Goal: Task Accomplishment & Management: Manage account settings

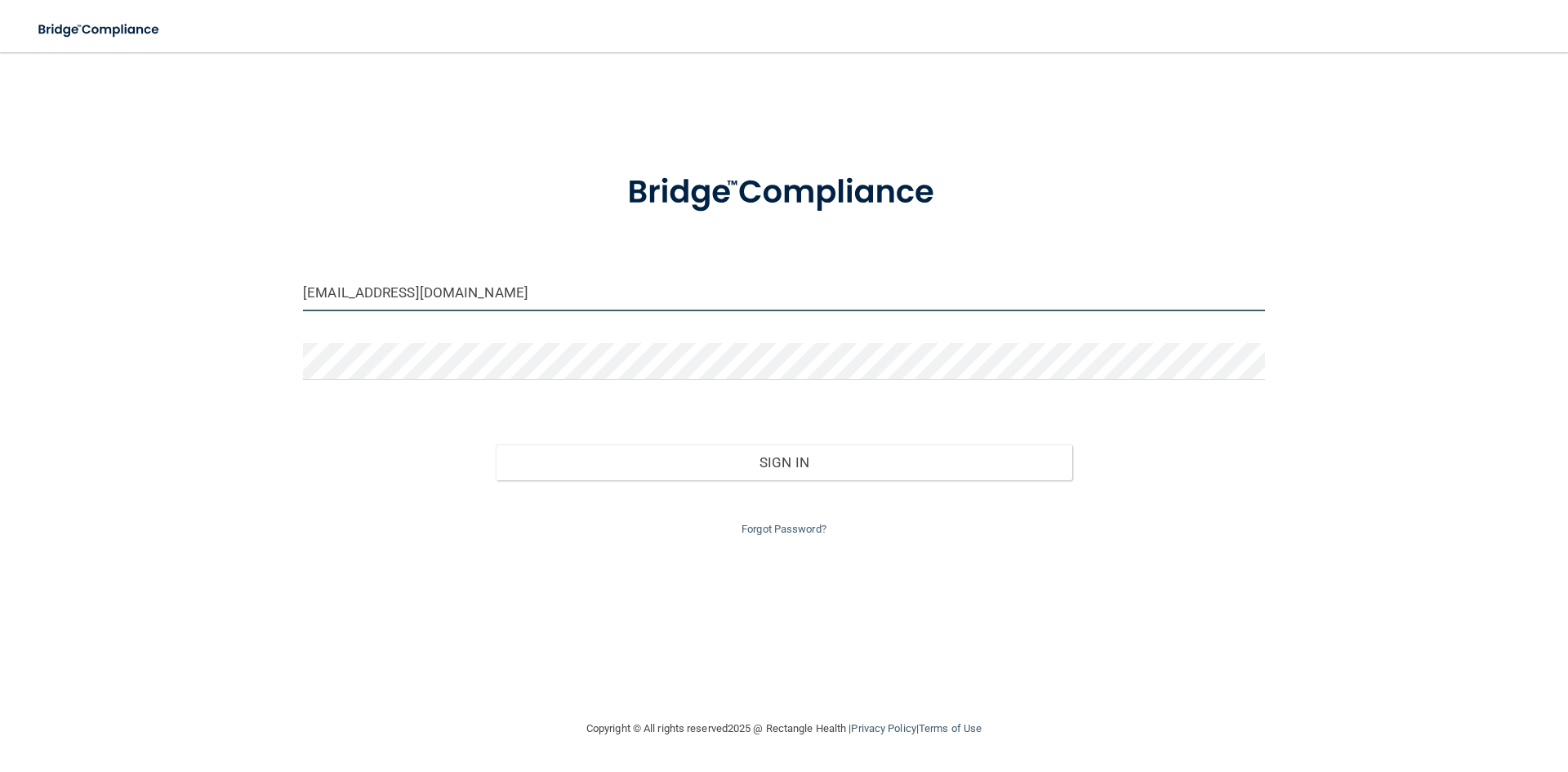
click at [453, 283] on input "[EMAIL_ADDRESS][DOMAIN_NAME]" at bounding box center [784, 292] width 962 height 37
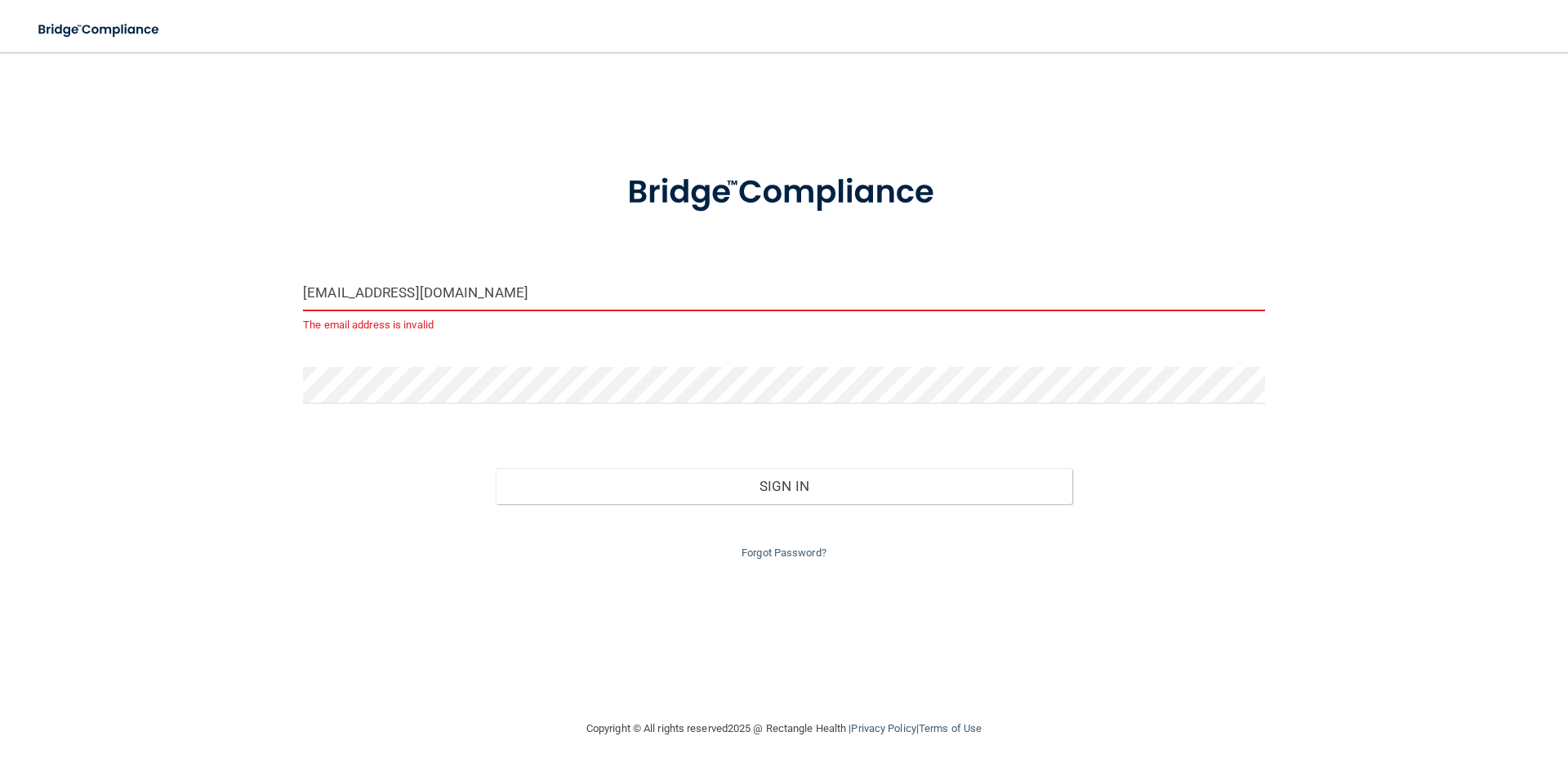
type input "r"
type input "[PERSON_NAME][EMAIL_ADDRESS][DOMAIN_NAME]"
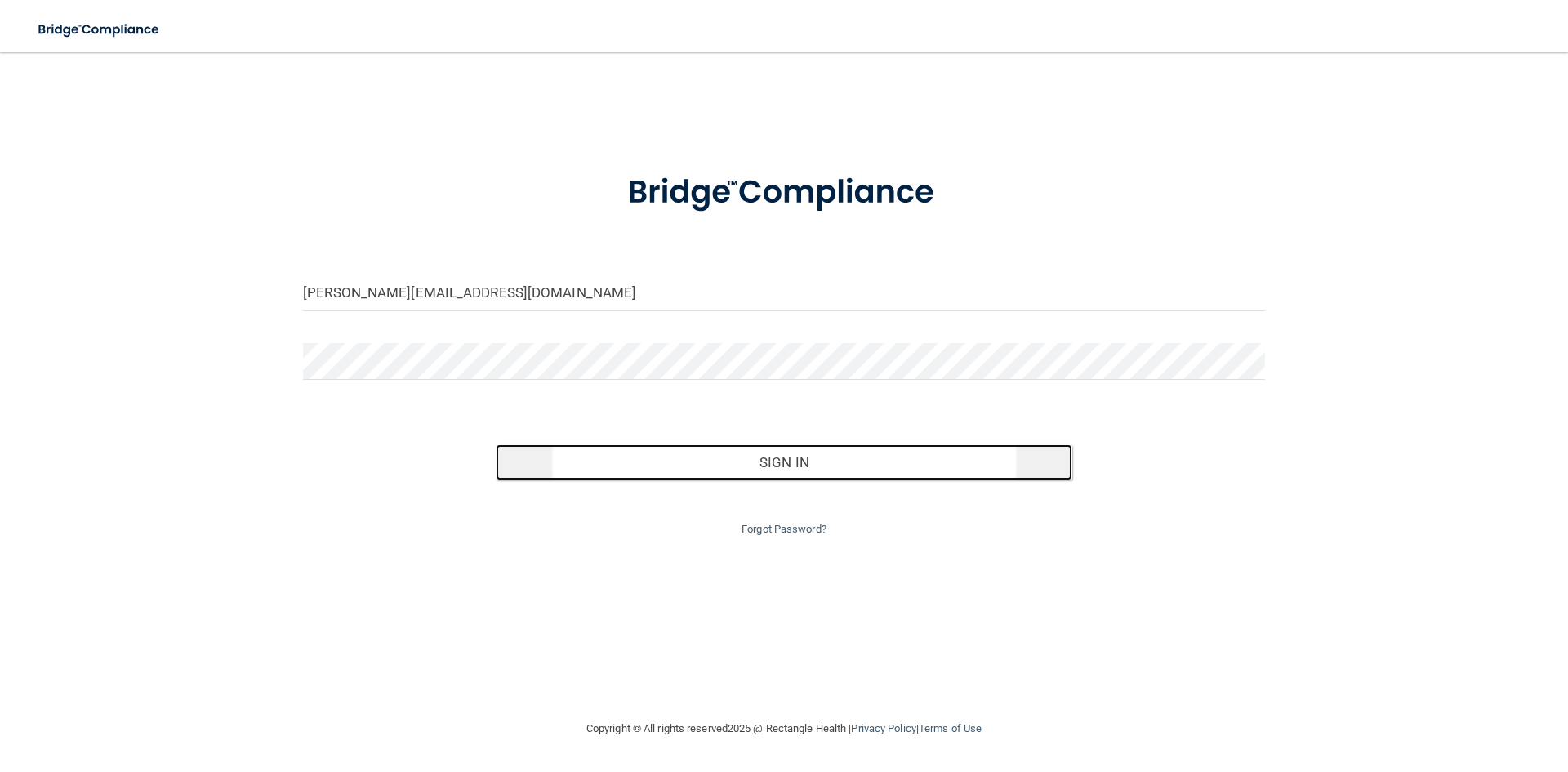
click at [759, 456] on button "Sign In" at bounding box center [784, 463] width 577 height 36
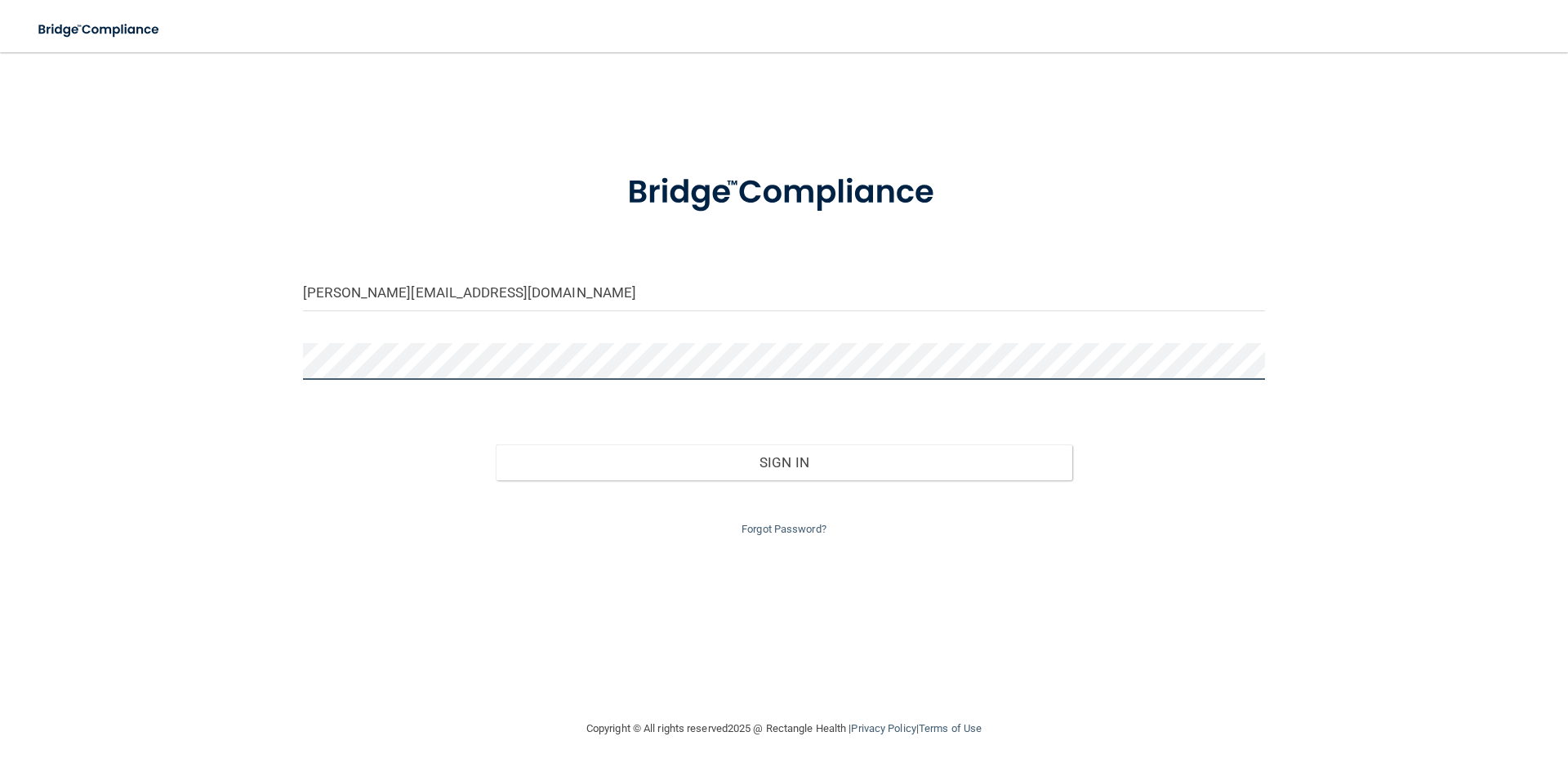
click at [496, 445] on button "Sign In" at bounding box center [784, 463] width 577 height 36
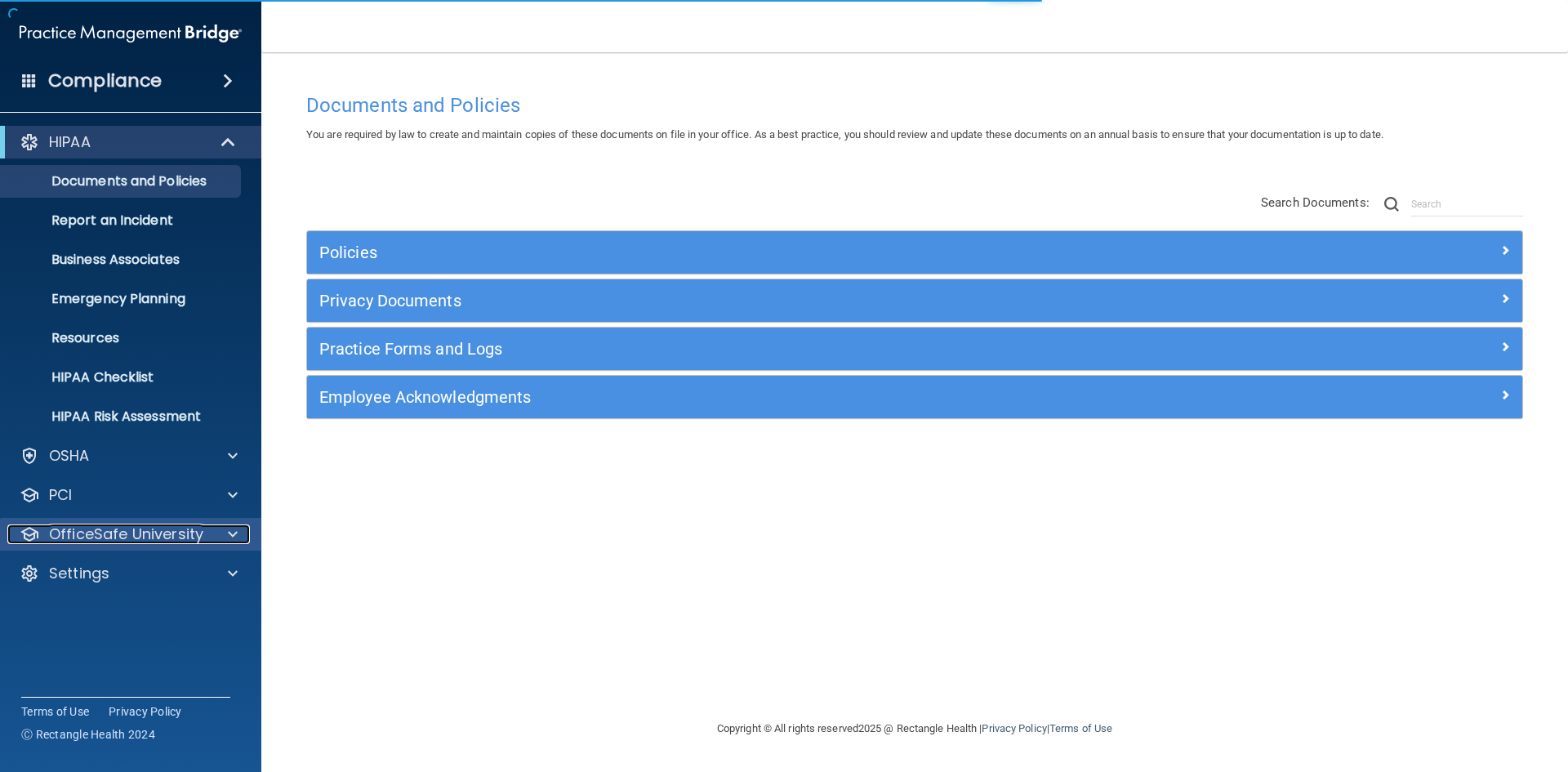
click at [223, 537] on div at bounding box center [229, 534] width 41 height 20
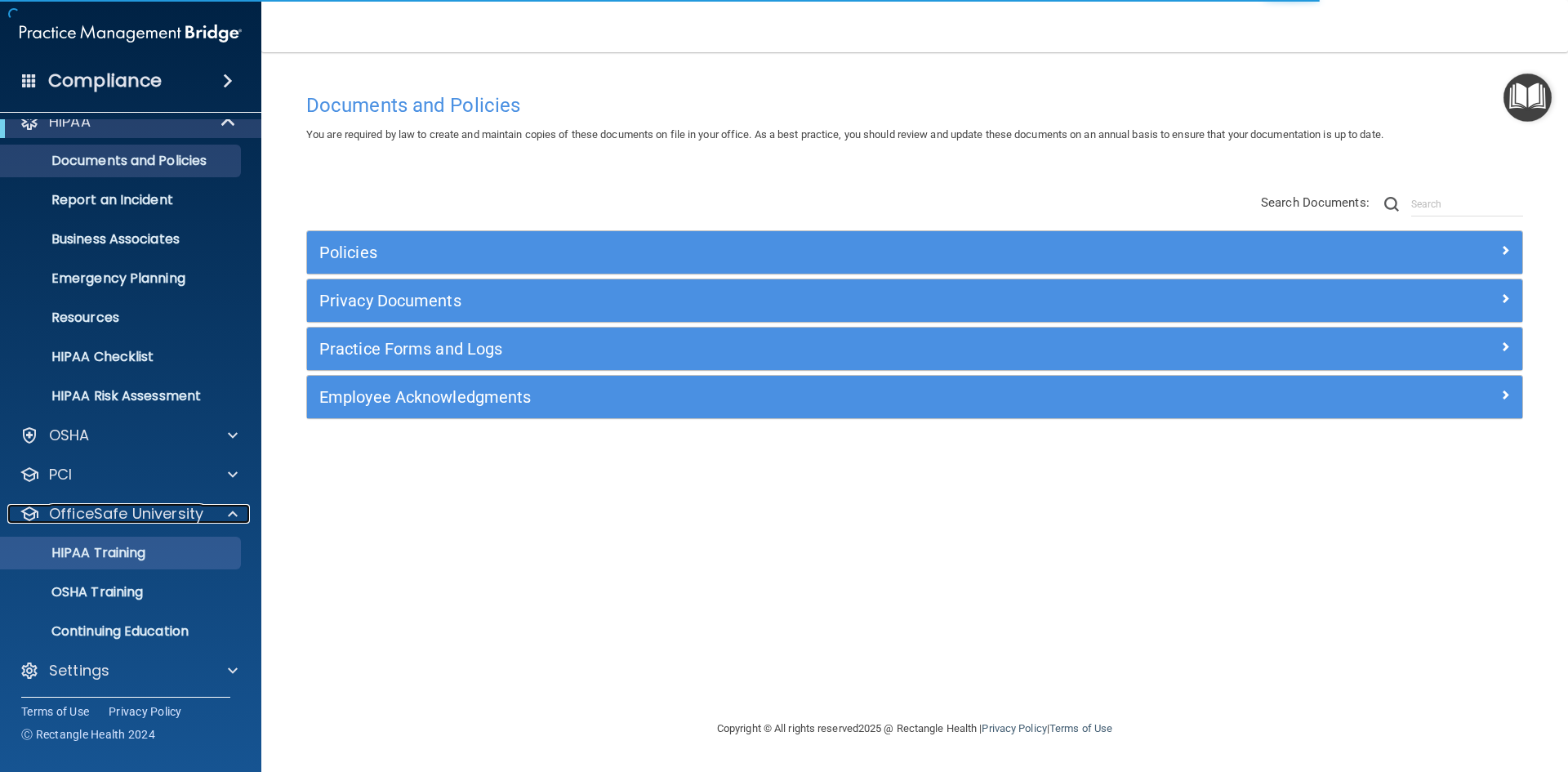
scroll to position [24, 0]
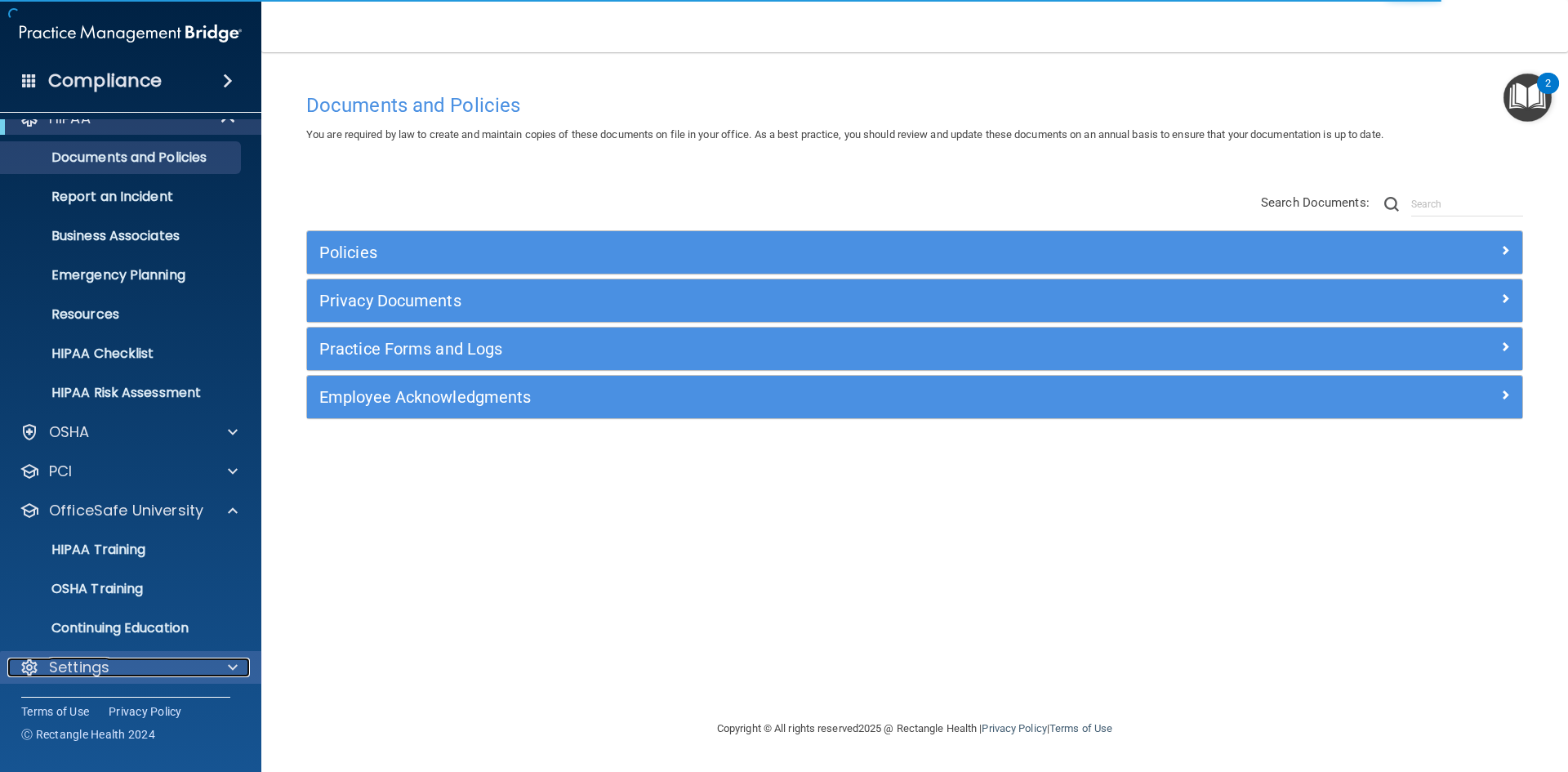
click at [232, 670] on span at bounding box center [232, 668] width 9 height 20
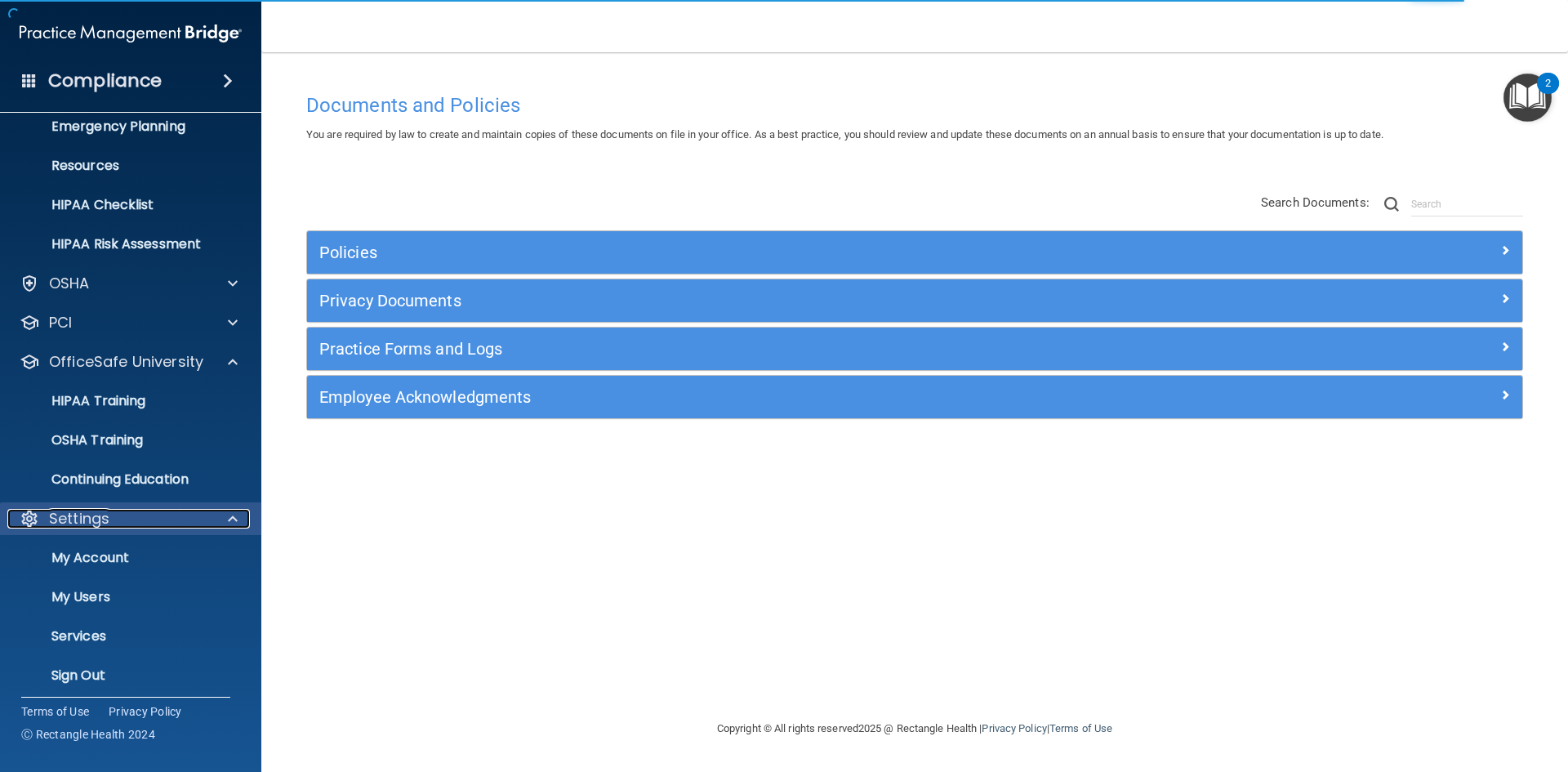
scroll to position [180, 0]
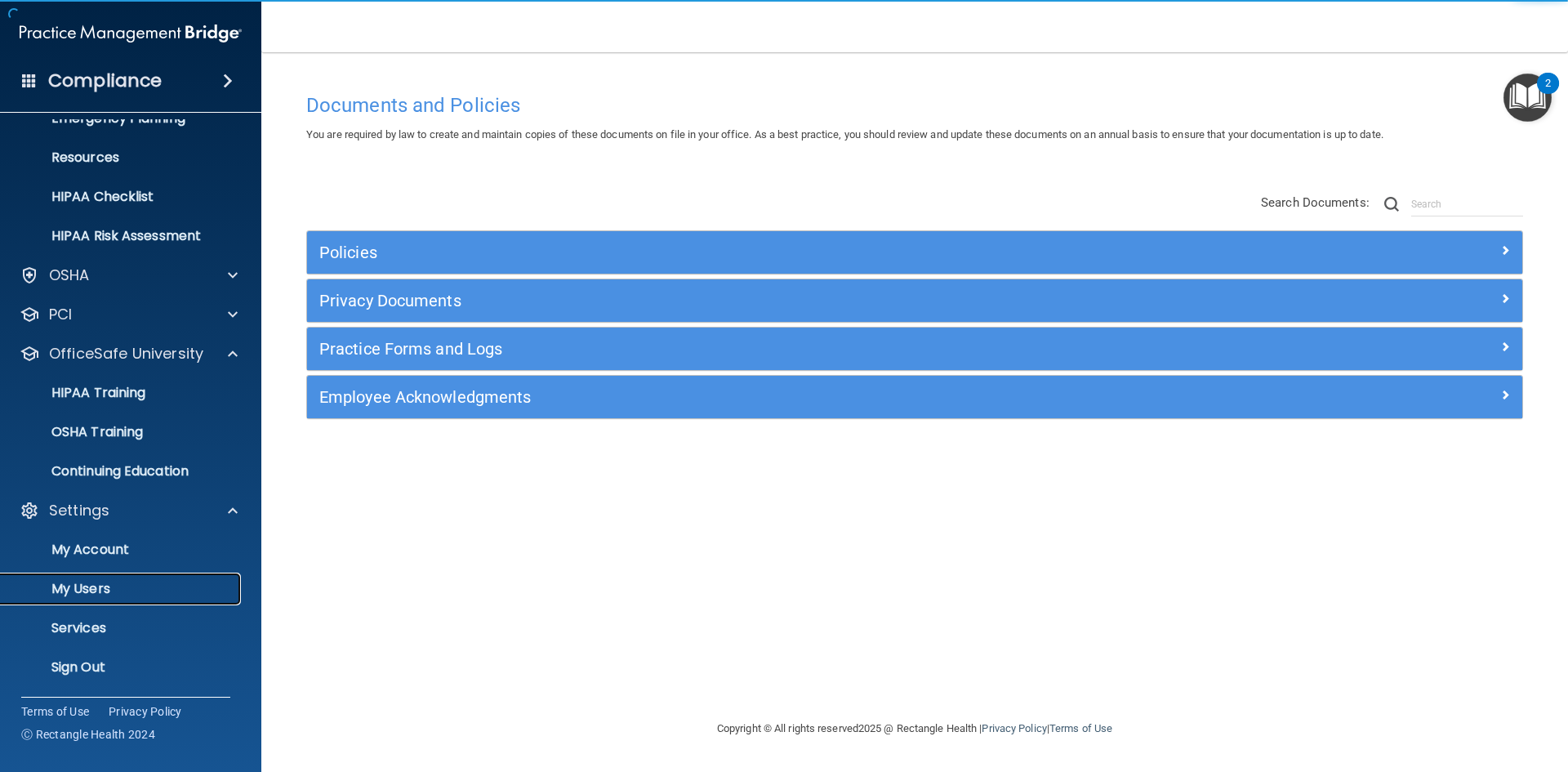
click at [91, 583] on p "My Users" at bounding box center [121, 589] width 223 height 16
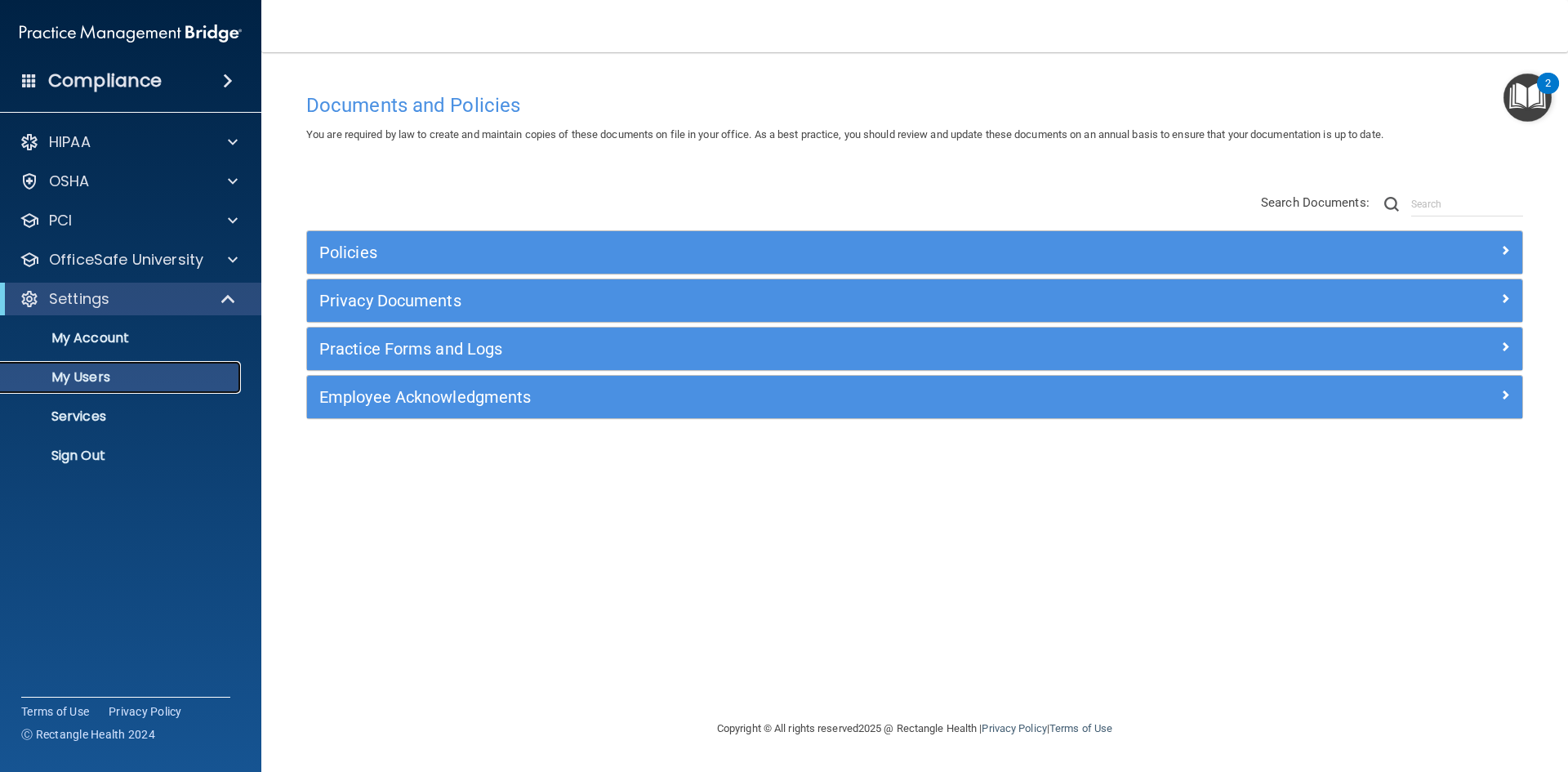
select select "20"
